Goal: Transaction & Acquisition: Book appointment/travel/reservation

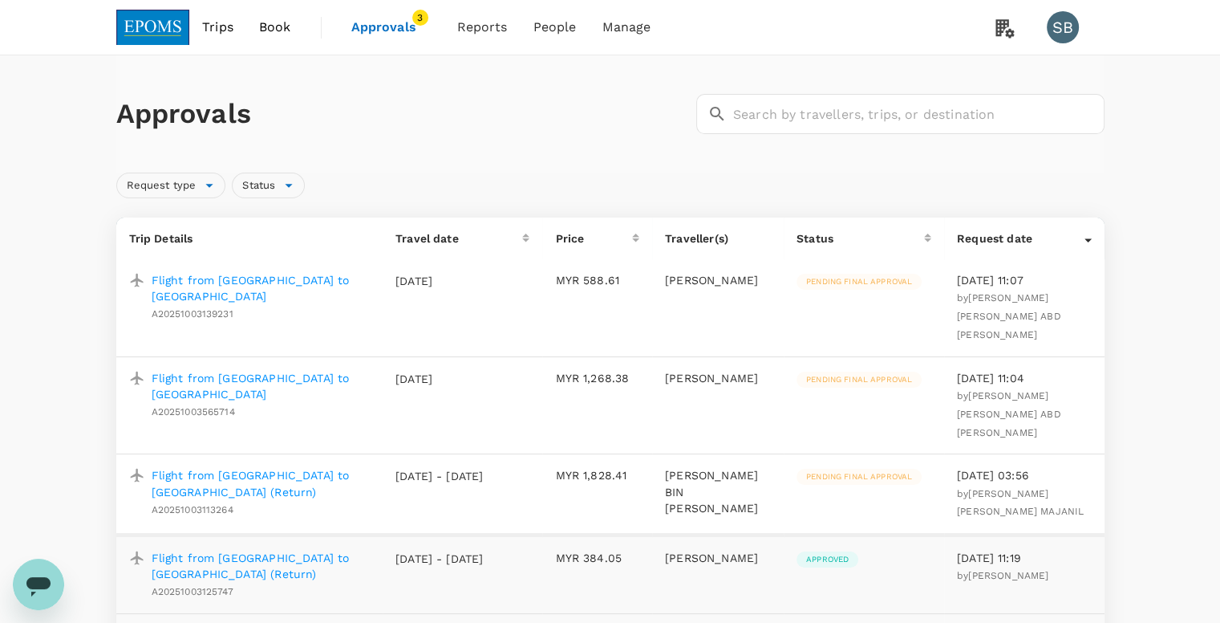
click at [322, 467] on p "Flight from Kuala Lumpur to Kota Kinabalu (Return)" at bounding box center [261, 483] width 218 height 32
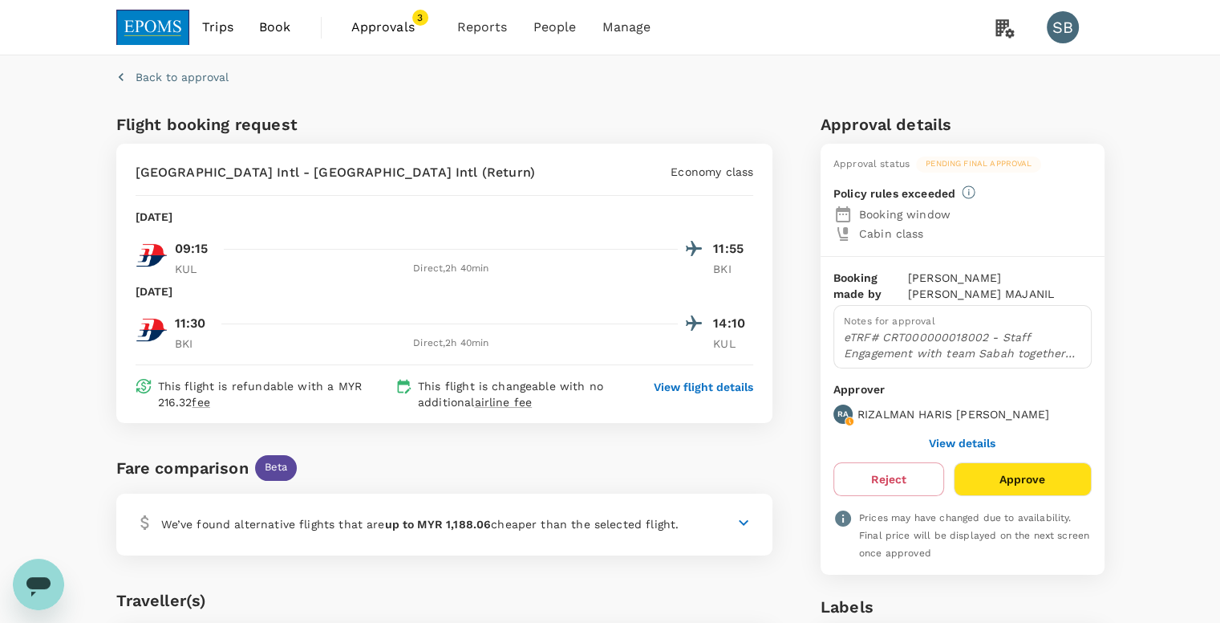
click at [965, 91] on div "Back to approval" at bounding box center [607, 74] width 995 height 50
click at [567, 23] on span "People" at bounding box center [554, 27] width 43 height 19
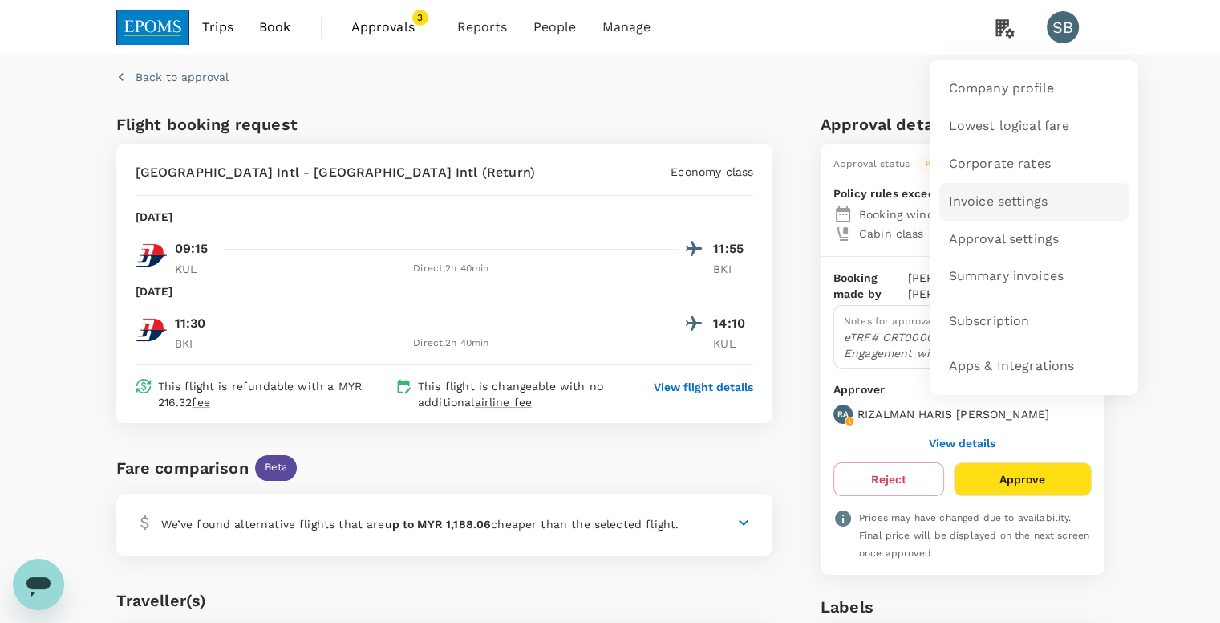
click at [998, 209] on span "Invoice settings" at bounding box center [998, 202] width 99 height 18
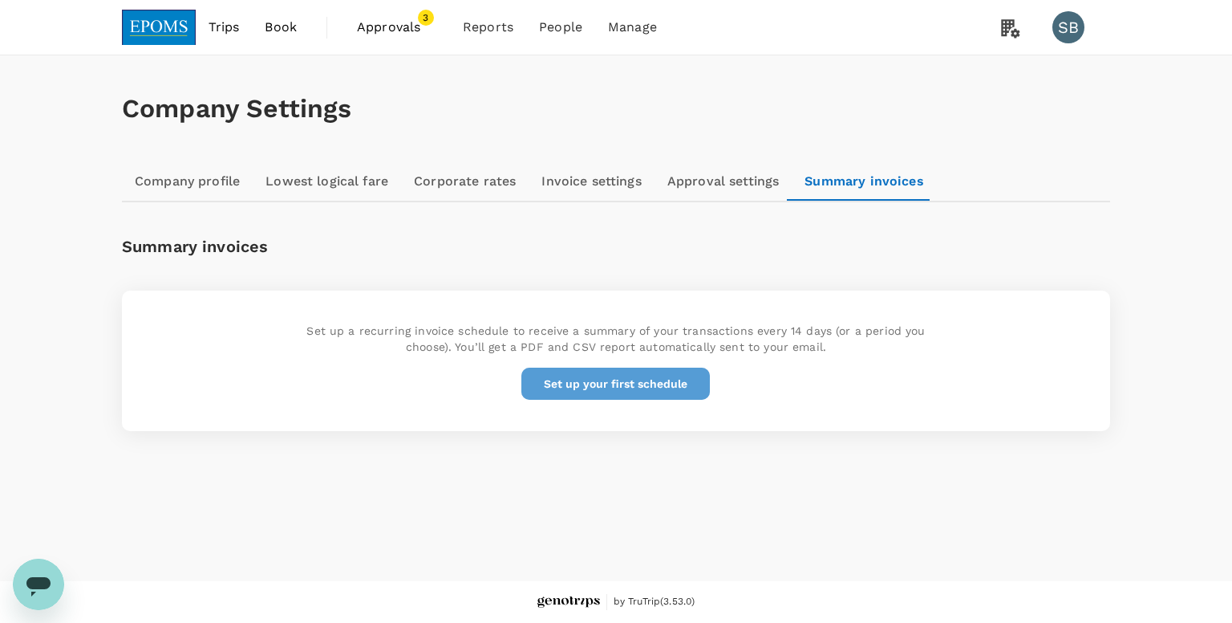
click at [633, 387] on button "Set up your first schedule" at bounding box center [615, 383] width 189 height 32
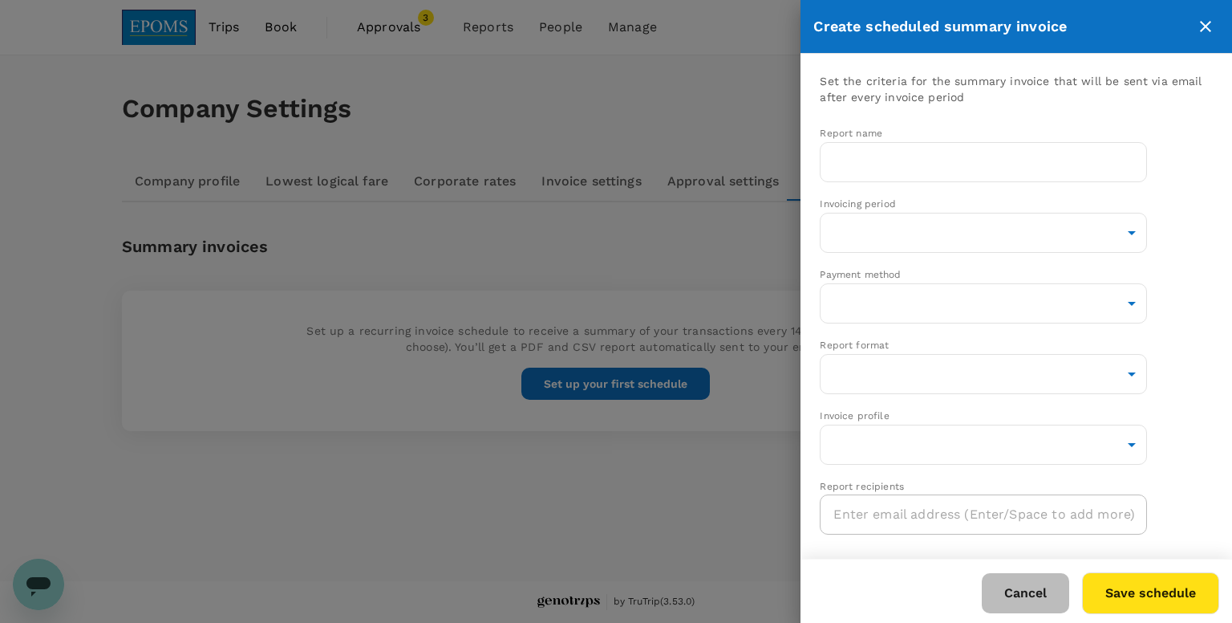
click at [1019, 591] on button "Cancel" at bounding box center [1025, 593] width 87 height 40
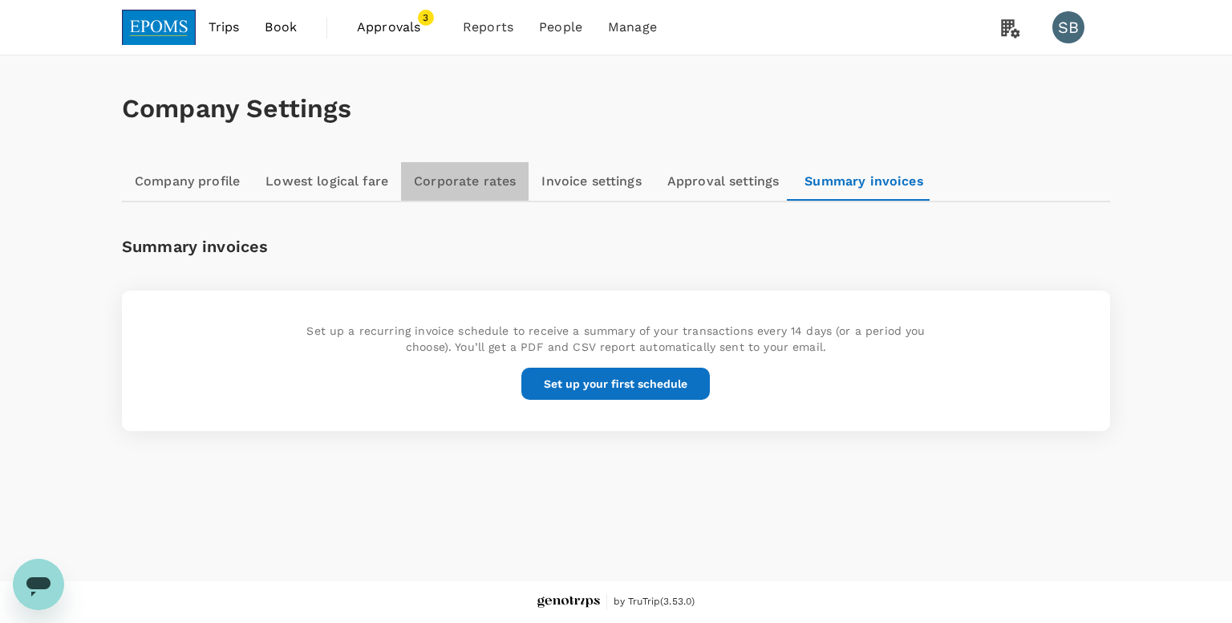
click at [456, 180] on link "Corporate rates" at bounding box center [465, 181] width 128 height 39
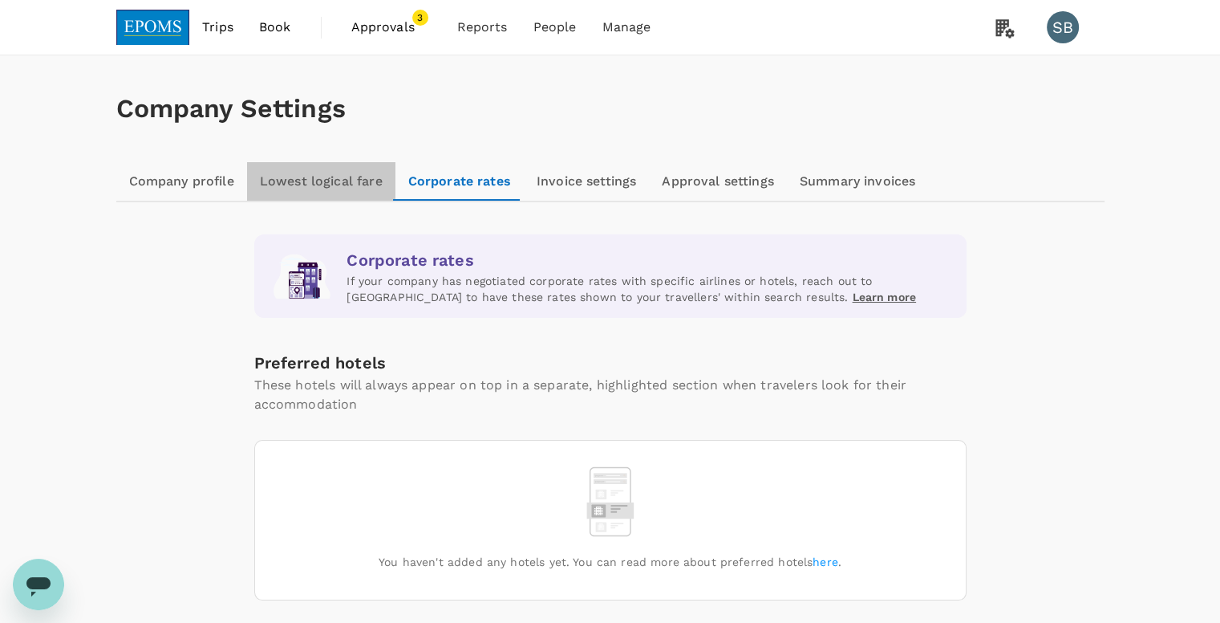
click at [335, 178] on link "Lowest logical fare" at bounding box center [321, 181] width 148 height 39
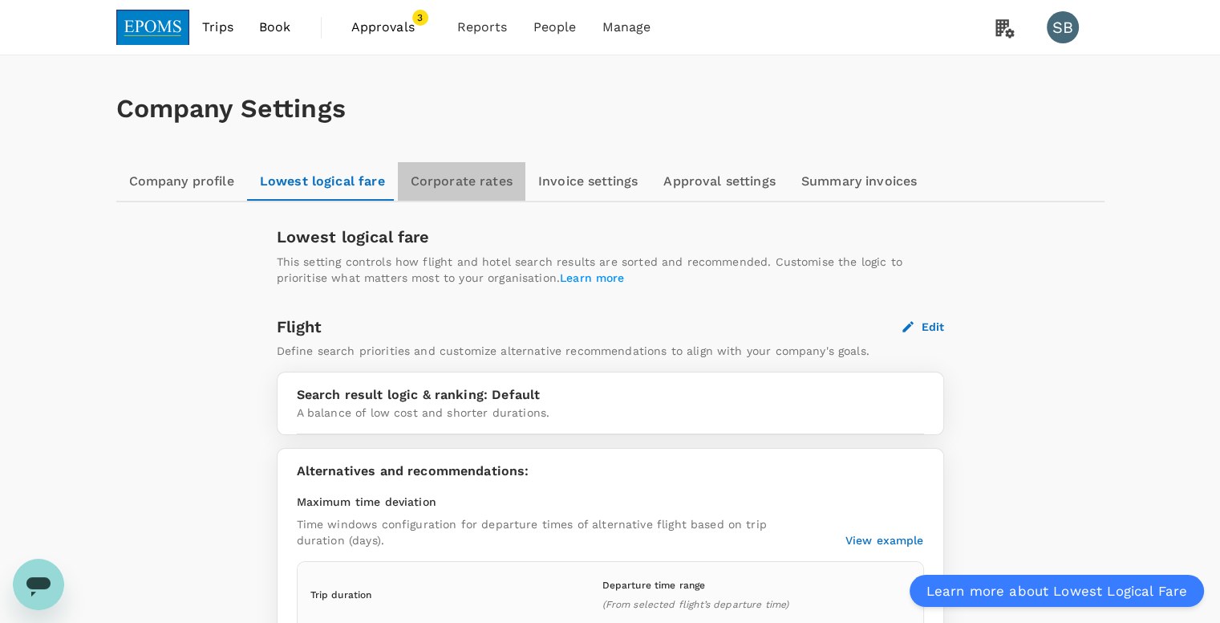
click at [460, 176] on link "Corporate rates" at bounding box center [462, 181] width 128 height 39
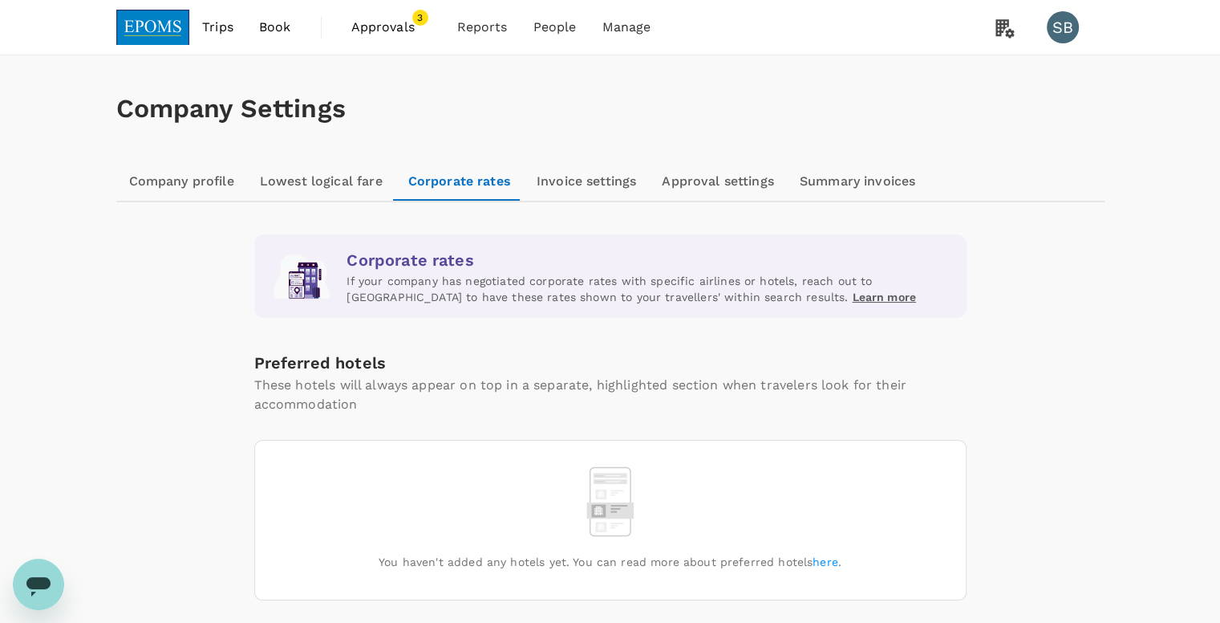
click at [198, 172] on link "Company profile" at bounding box center [181, 181] width 131 height 39
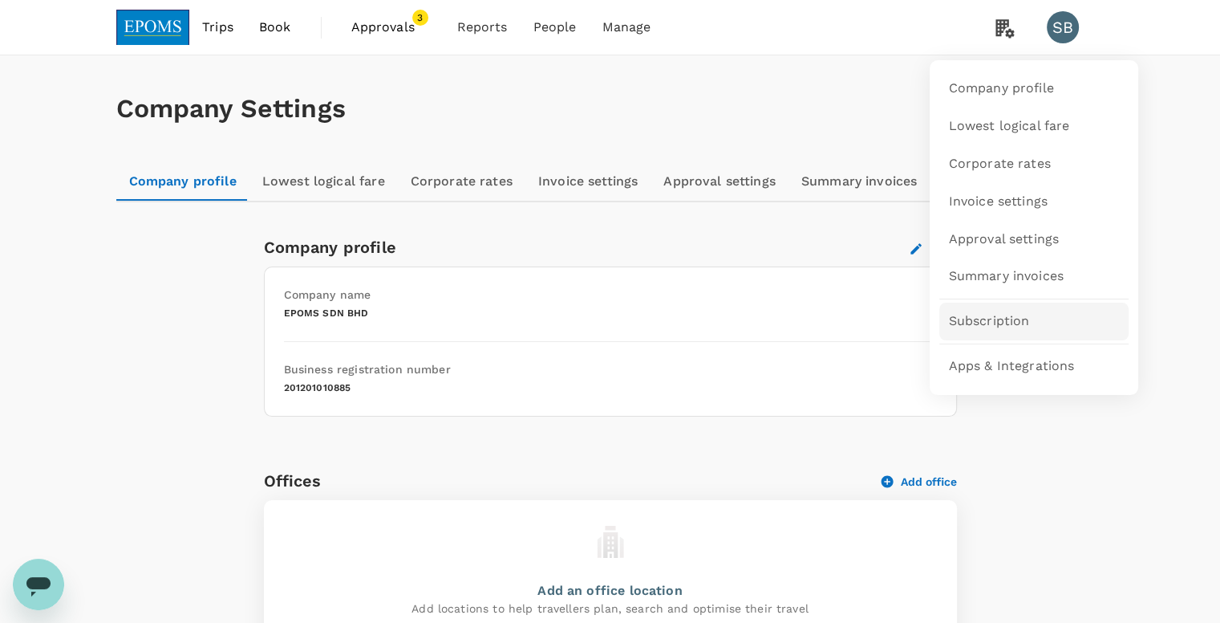
click at [1004, 320] on span "Subscription" at bounding box center [989, 321] width 81 height 18
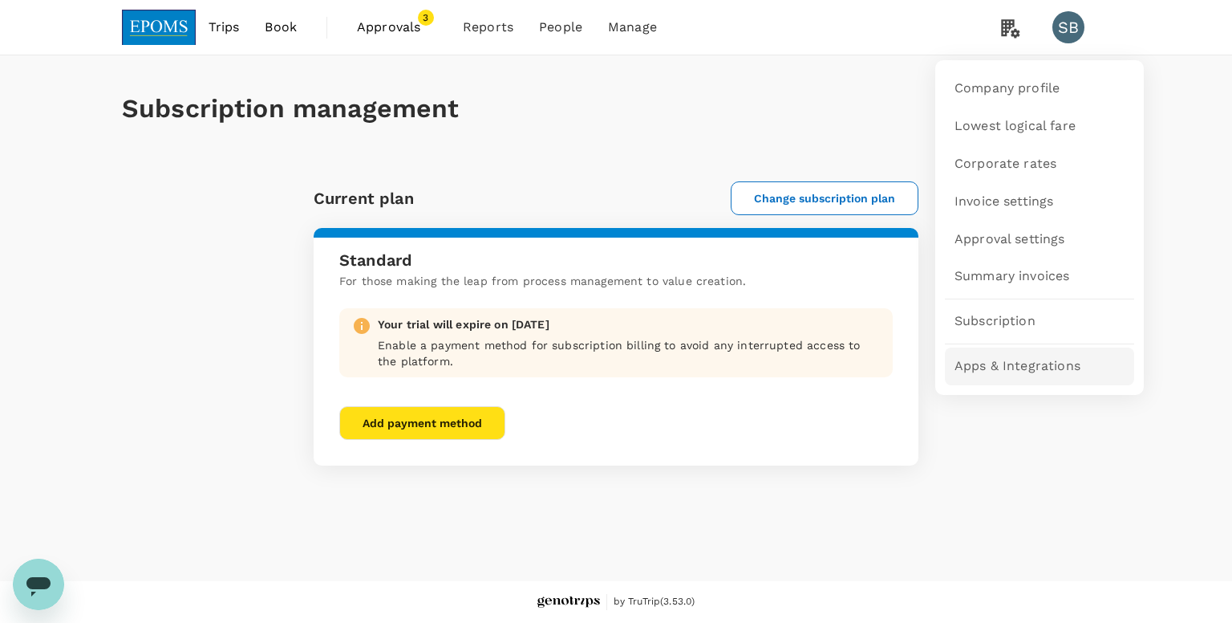
click at [1008, 375] on link "Apps & Integrations" at bounding box center [1039, 366] width 189 height 38
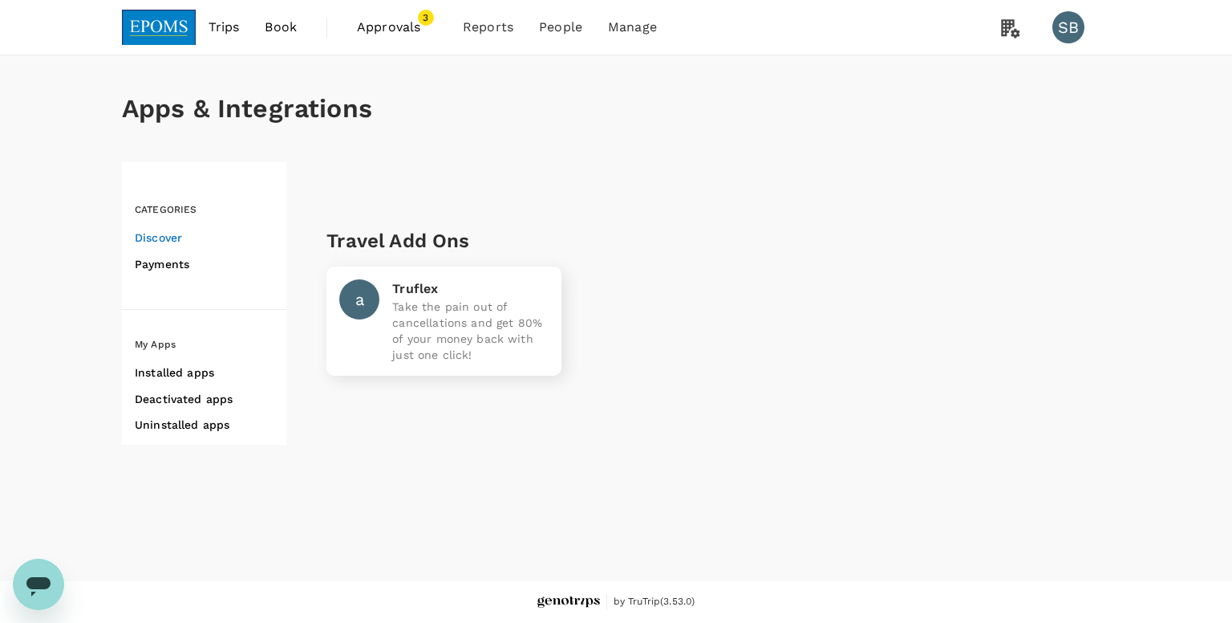
click at [164, 267] on h6 "Payments" at bounding box center [211, 264] width 152 height 20
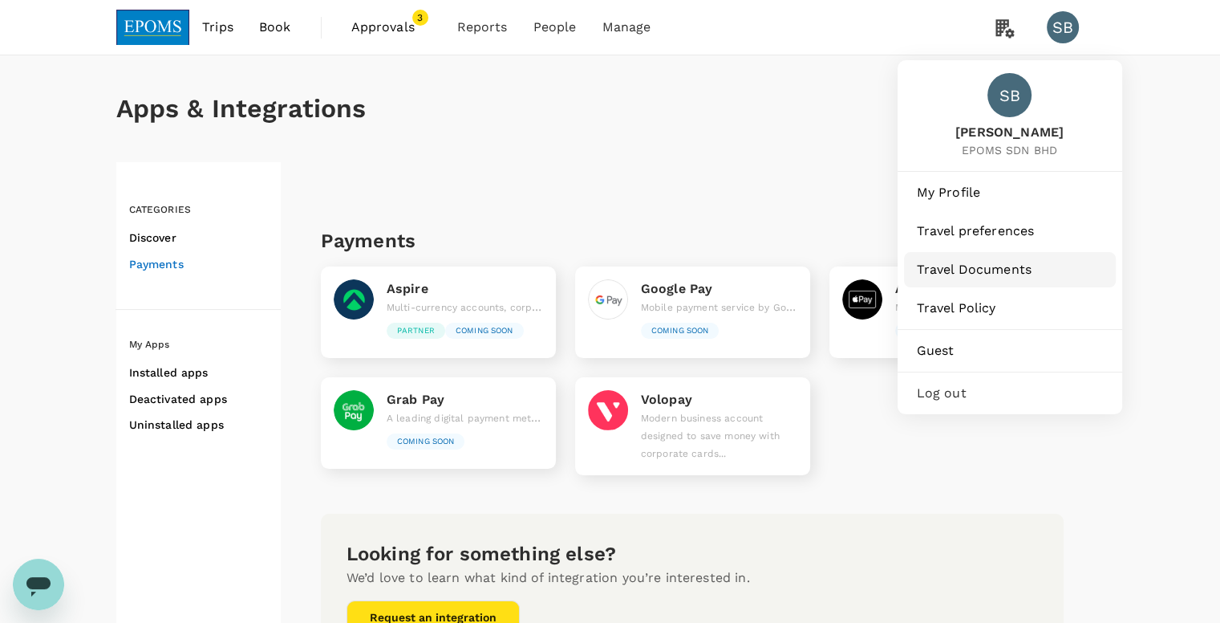
click at [967, 282] on link "Travel Documents" at bounding box center [1010, 269] width 212 height 35
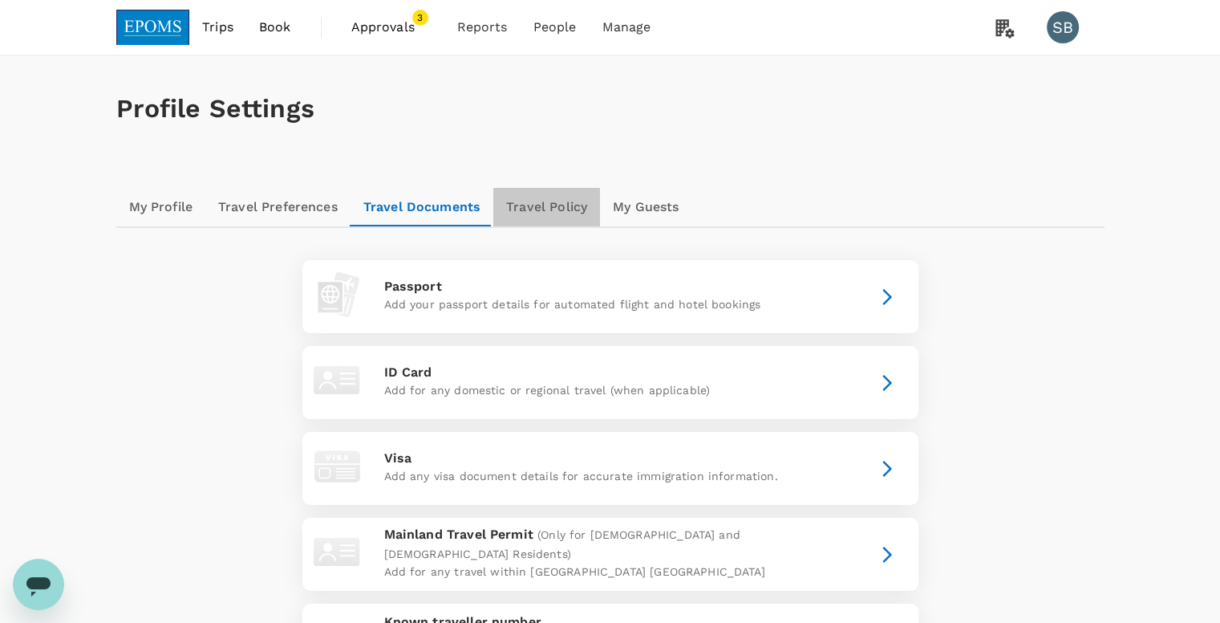
click at [570, 201] on link "Travel Policy" at bounding box center [546, 207] width 107 height 39
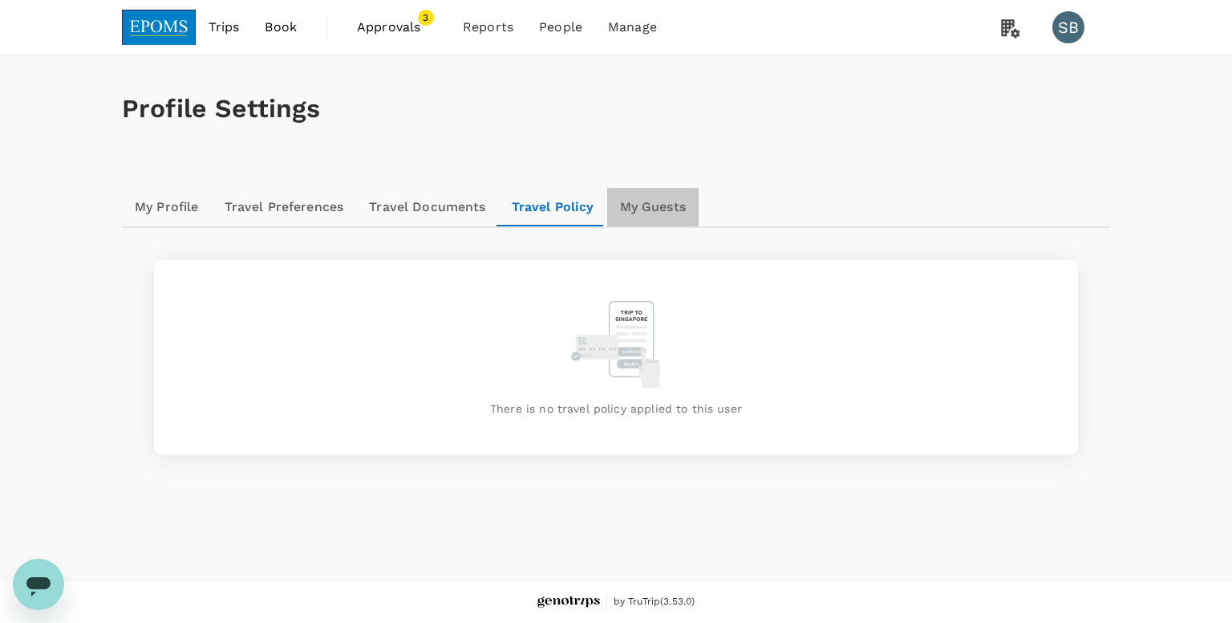
click at [645, 221] on link "My Guests" at bounding box center [652, 207] width 91 height 39
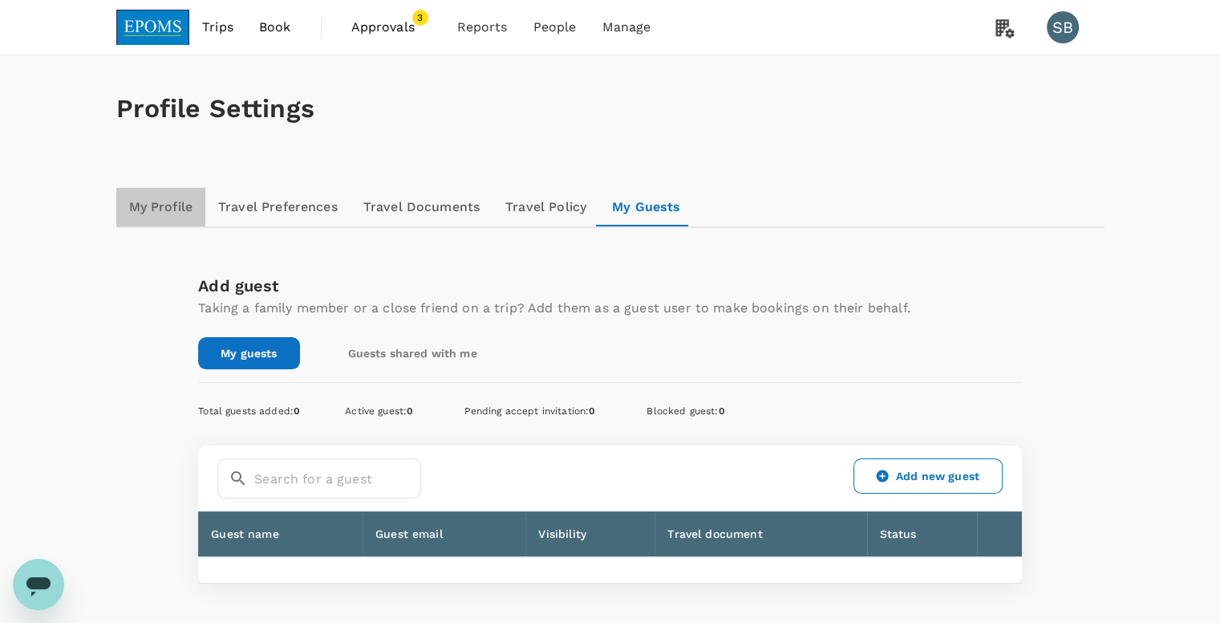
click at [150, 208] on link "My Profile" at bounding box center [161, 207] width 90 height 39
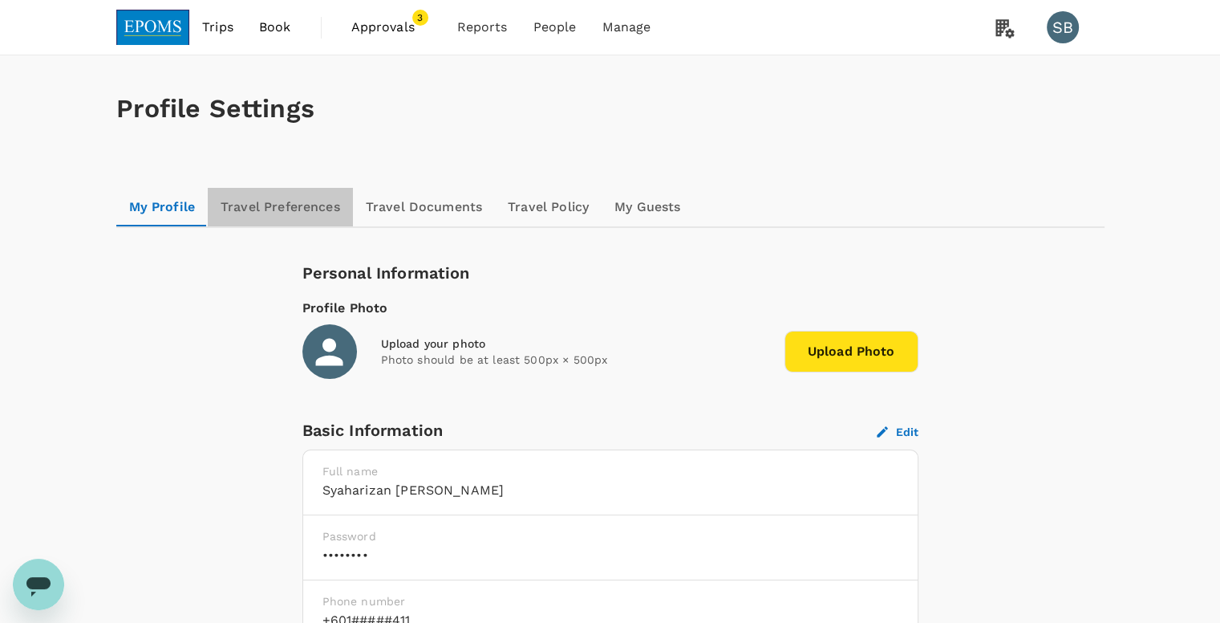
click at [262, 213] on link "Travel Preferences" at bounding box center [280, 207] width 145 height 39
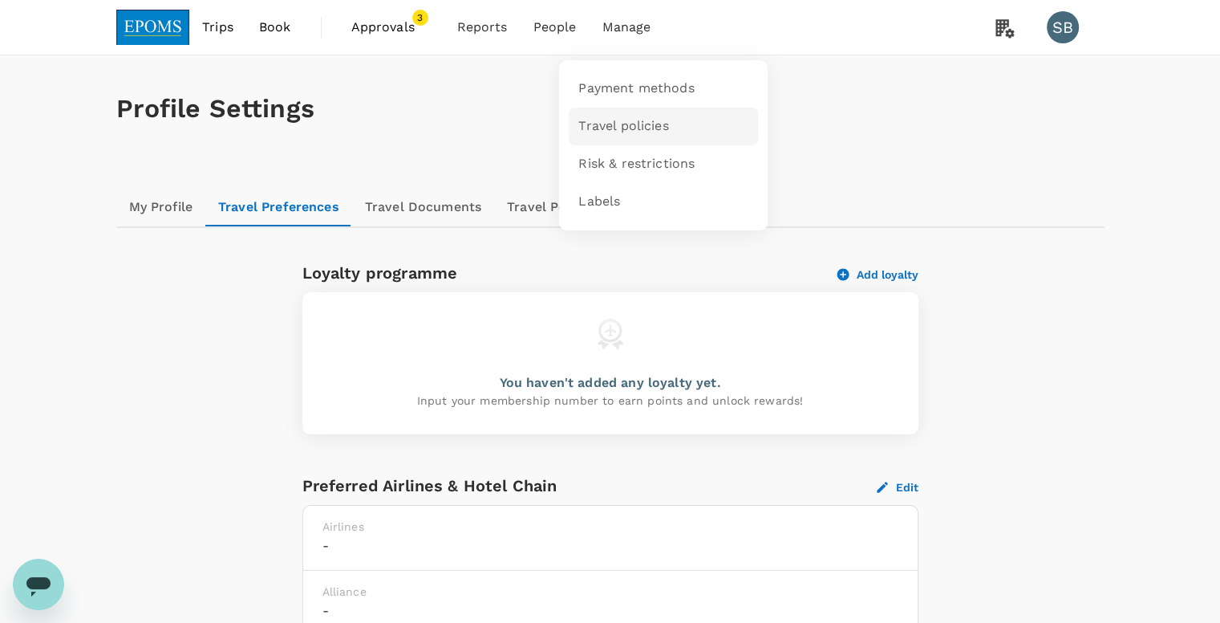
click at [643, 124] on span "Travel policies" at bounding box center [623, 126] width 90 height 18
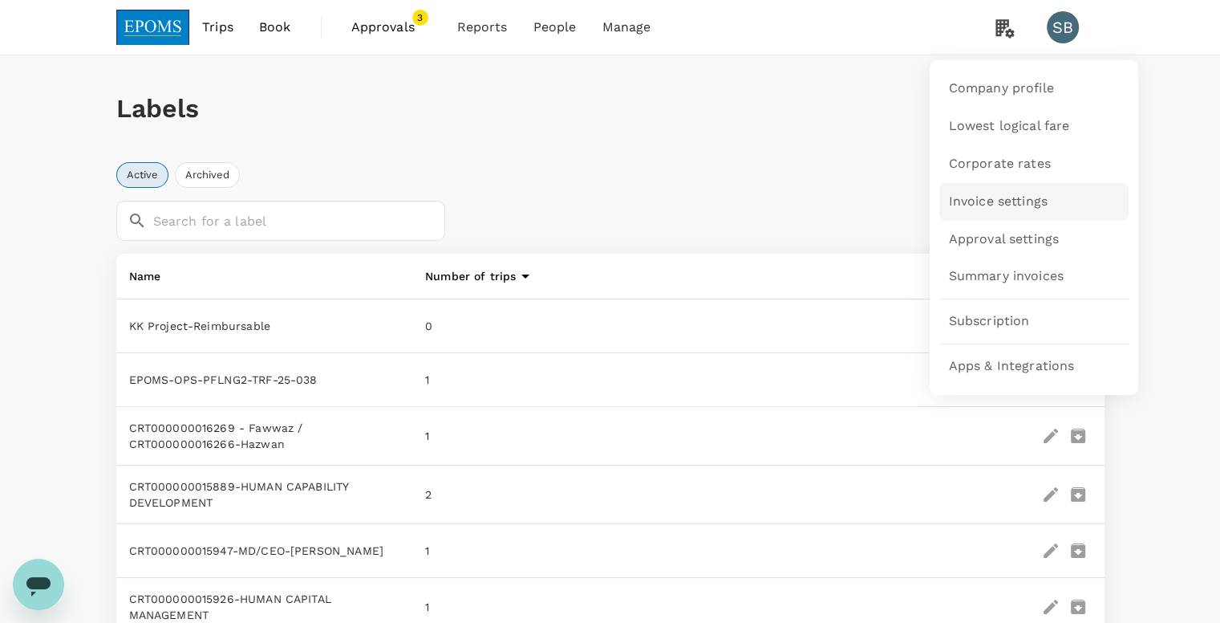
click at [1018, 193] on span "Invoice settings" at bounding box center [998, 202] width 99 height 18
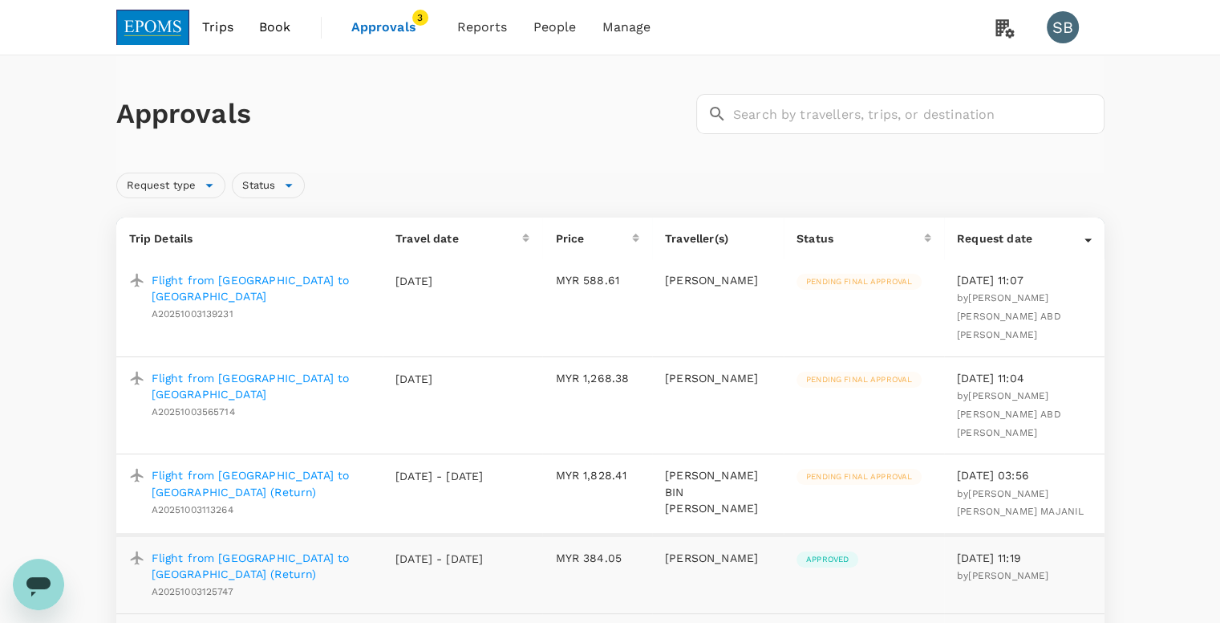
click at [661, 180] on div "Request type Status" at bounding box center [607, 182] width 995 height 32
click at [281, 27] on span "Book" at bounding box center [275, 27] width 32 height 19
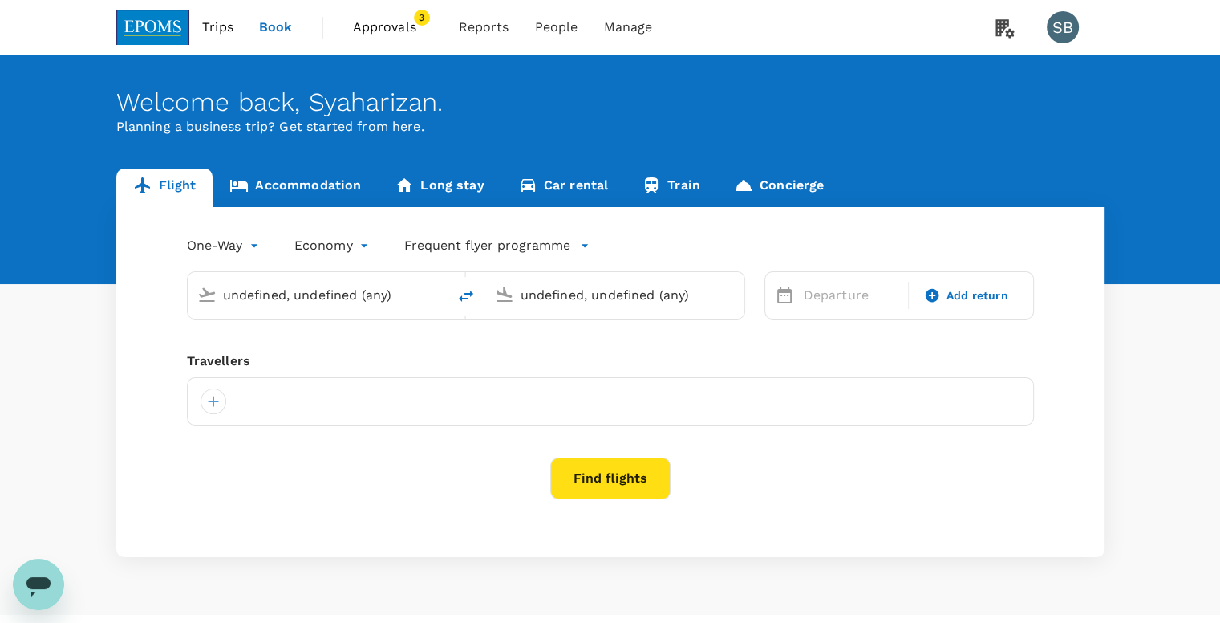
type input "Miri Intl (MYY)"
type input "Kota Kinabalu Intl (BKI)"
type input "Miri Intl (MYY)"
type input "Kota Kinabalu Intl (BKI)"
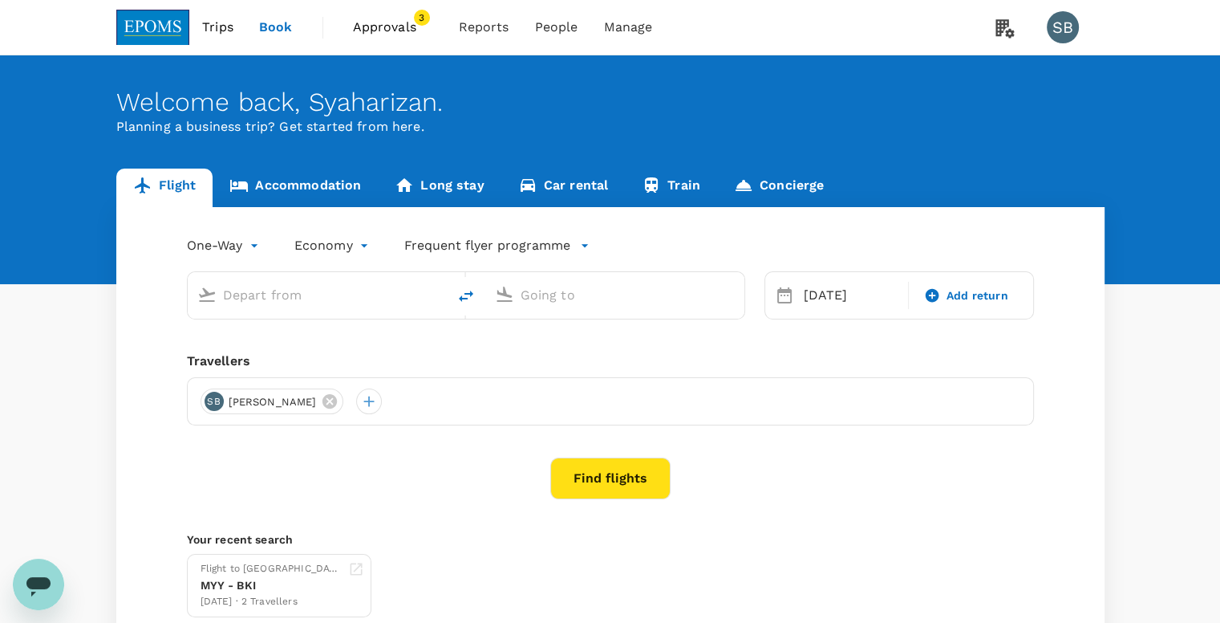
type input "Miri Intl (MYY)"
type input "Kota Kinabalu Intl (BKI)"
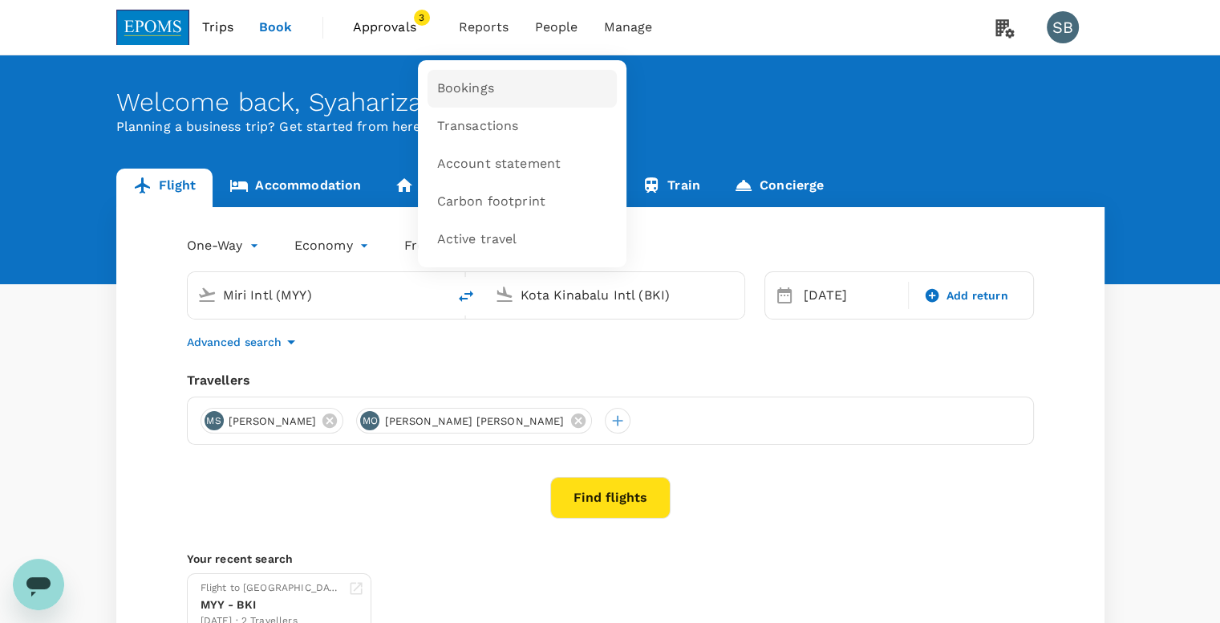
click at [492, 90] on link "Bookings" at bounding box center [522, 89] width 189 height 38
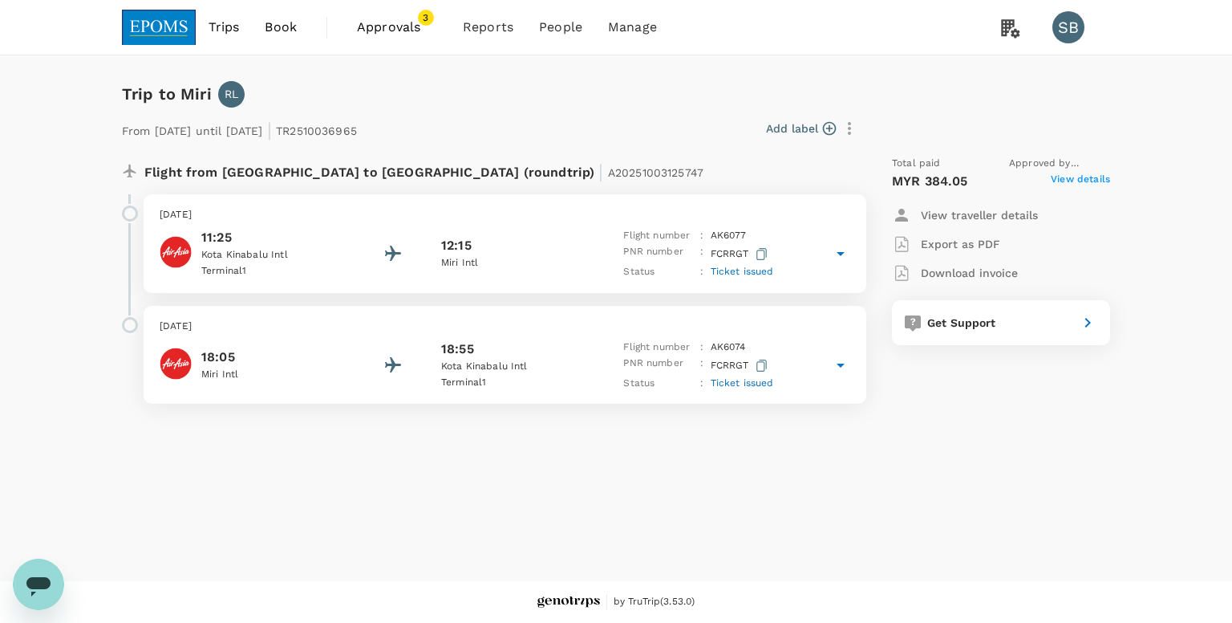
click at [1101, 178] on span "View details" at bounding box center [1080, 181] width 59 height 19
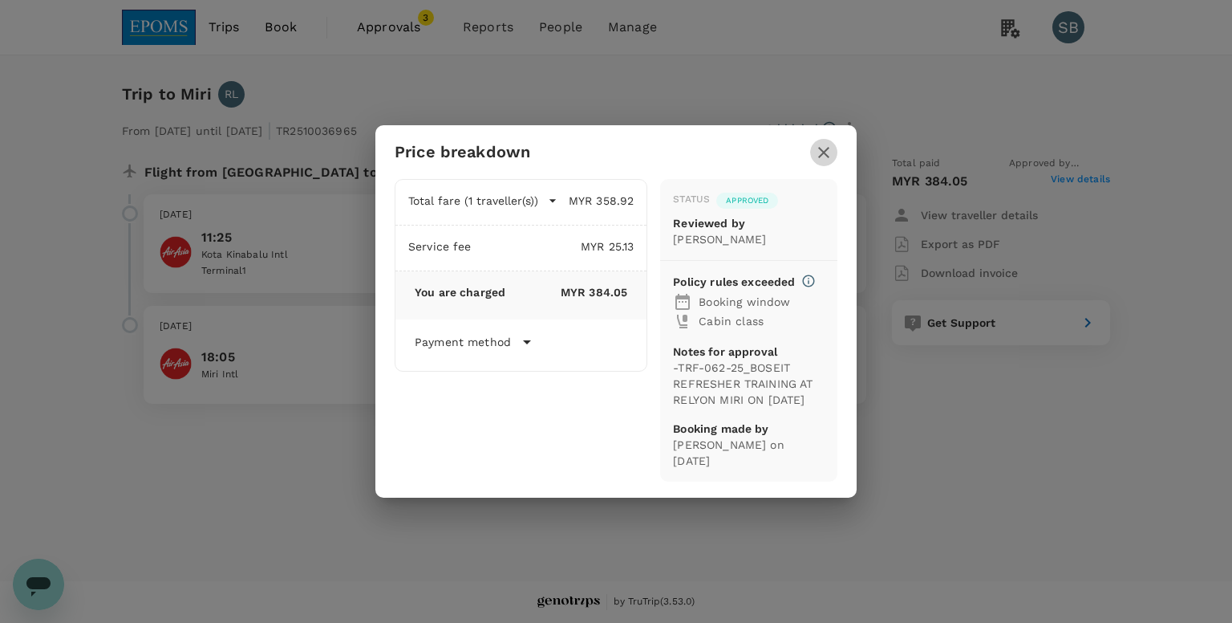
click at [825, 154] on icon "button" at bounding box center [823, 152] width 11 height 11
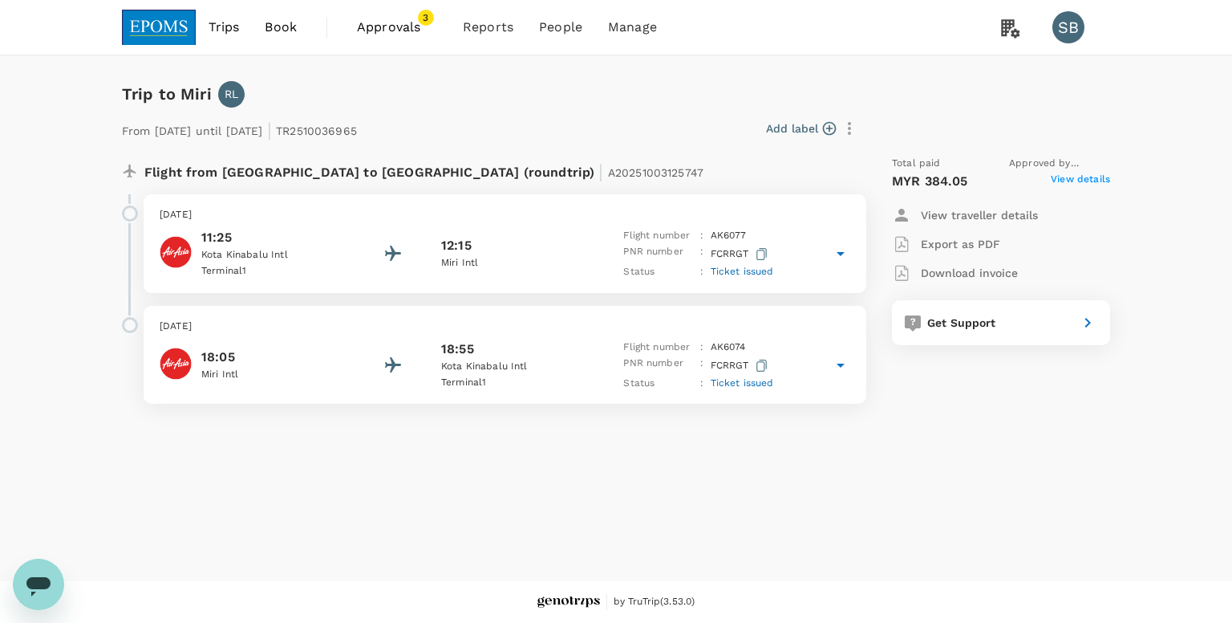
click at [1026, 148] on div "Total paid Approved by JOHAR MOHD YUSOF MYR 384.05 View details View traveller …" at bounding box center [985, 280] width 250 height 274
click at [705, 493] on div "Trip to Miri RL From 05 Oct 2025 until 06 Oct 2025 | TR2510036965 Add label Fli…" at bounding box center [616, 317] width 1232 height 525
click at [414, 26] on span "Approvals" at bounding box center [397, 27] width 80 height 19
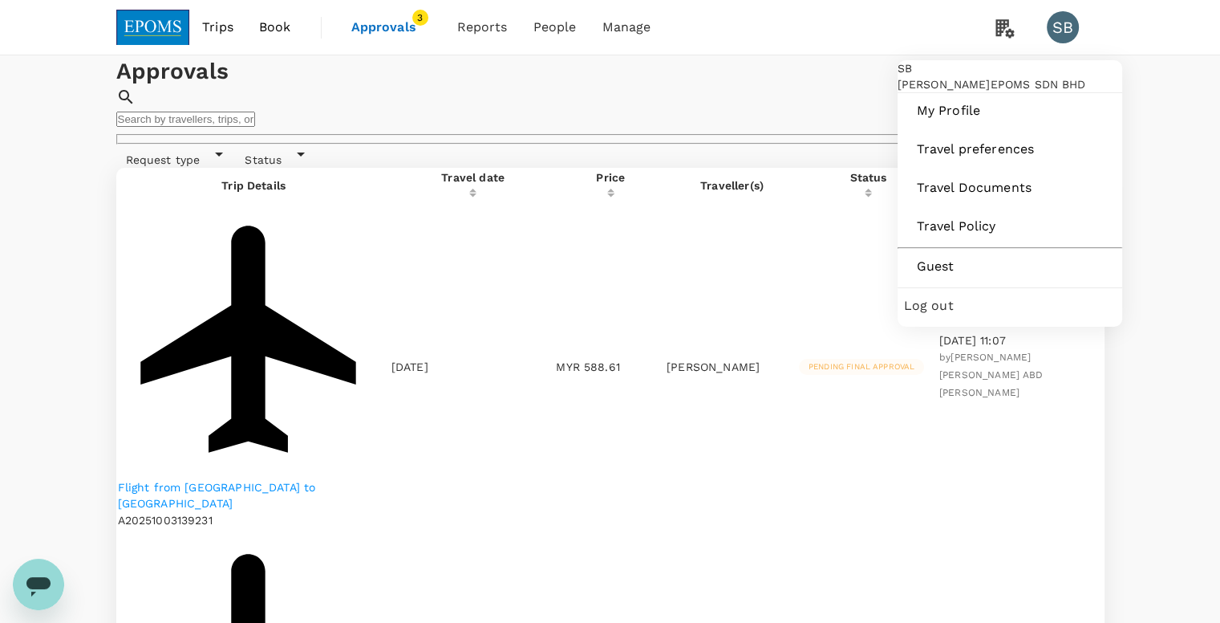
click at [1065, 30] on div "SB" at bounding box center [1063, 27] width 32 height 32
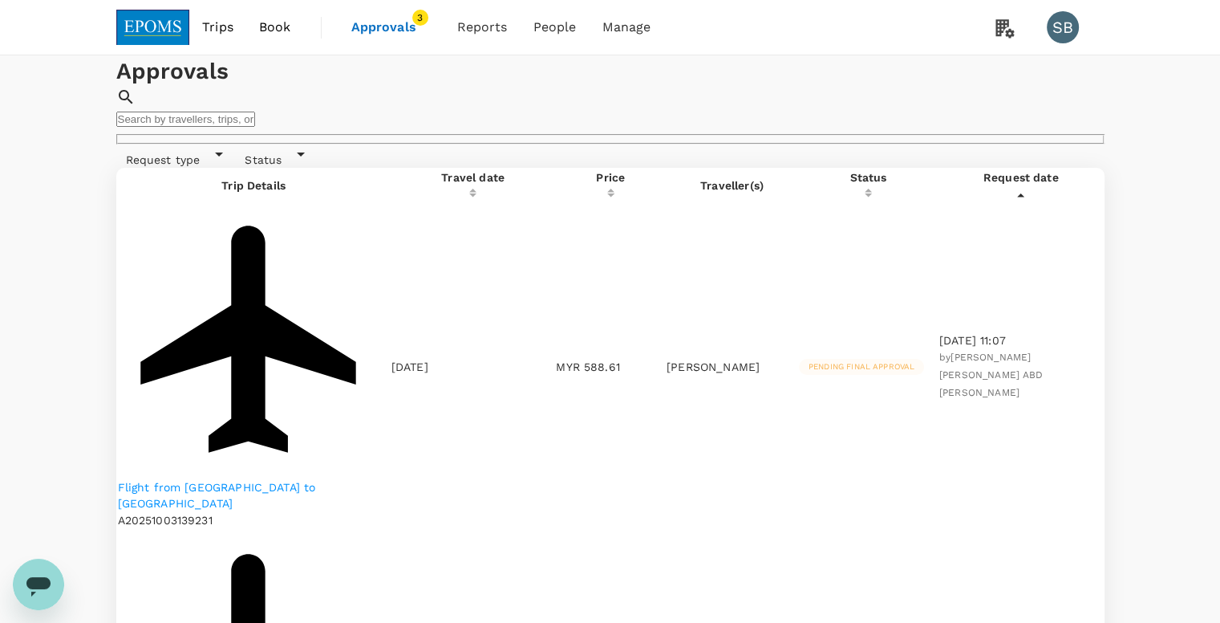
click at [1065, 30] on div "SB" at bounding box center [1063, 27] width 32 height 32
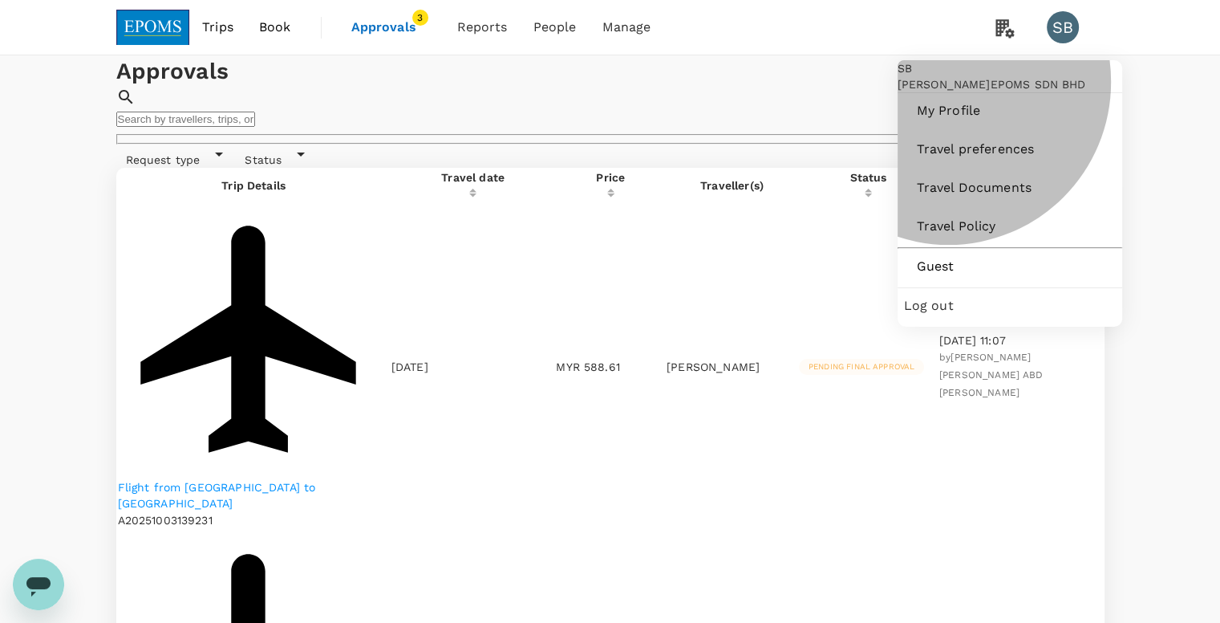
click at [955, 315] on span "Log out" at bounding box center [1010, 305] width 212 height 19
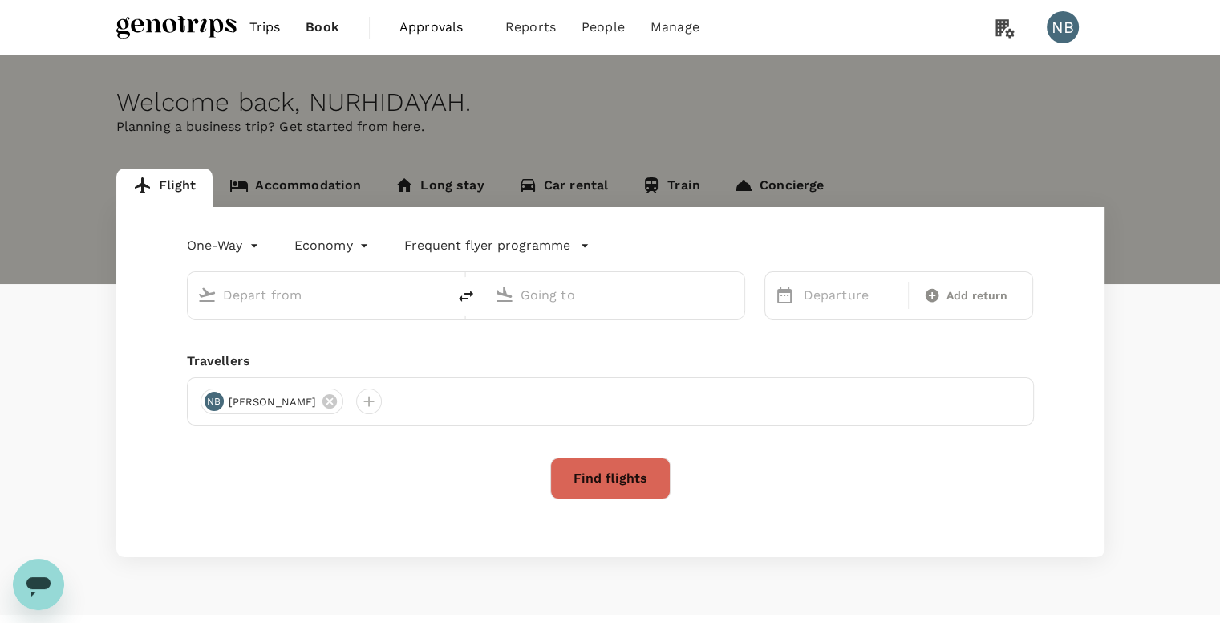
type input "Kuala Lumpur Intl ([GEOGRAPHIC_DATA])"
type input "Aberdeen (ABZ)"
